Goal: Task Accomplishment & Management: Use online tool/utility

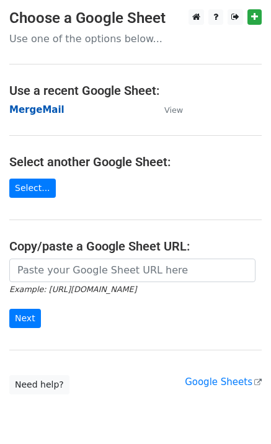
click at [33, 107] on strong "MergeMail" at bounding box center [36, 109] width 55 height 11
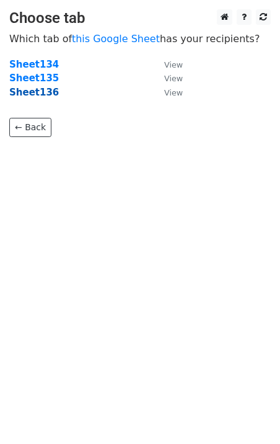
click at [45, 93] on strong "Sheet136" at bounding box center [34, 92] width 50 height 11
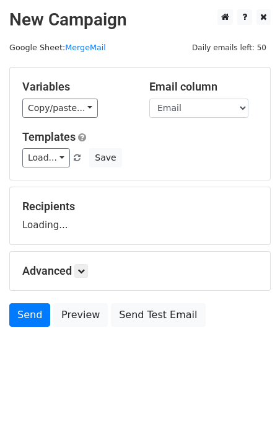
click at [51, 168] on div "Variables Copy/paste... {{Email}} Email column Email Templates Load... No Cost …" at bounding box center [140, 124] width 260 height 112
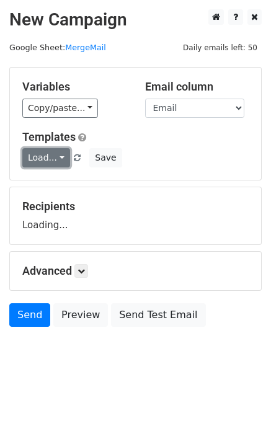
click at [52, 164] on link "Load..." at bounding box center [46, 157] width 48 height 19
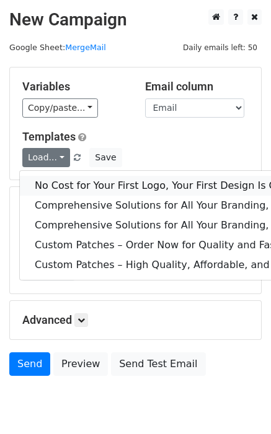
click at [71, 180] on link "No Cost for Your First Logo, Your First Design Is On Us!" at bounding box center [253, 186] width 467 height 20
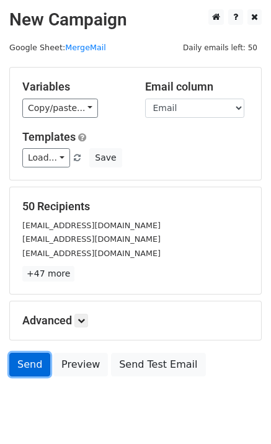
click at [32, 363] on link "Send" at bounding box center [29, 365] width 41 height 24
